Goal: Task Accomplishment & Management: Manage account settings

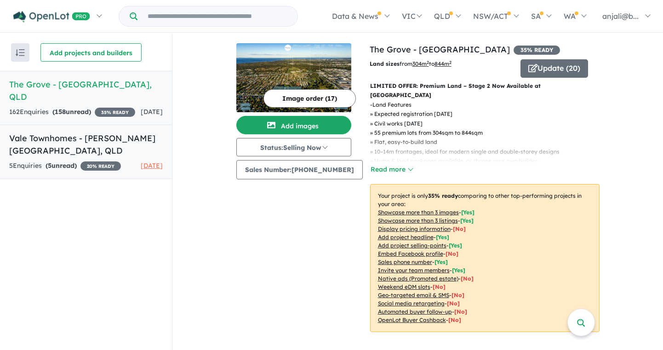
click at [98, 161] on div "5 Enquir ies ( 5 unread) 20 % READY" at bounding box center [65, 166] width 112 height 11
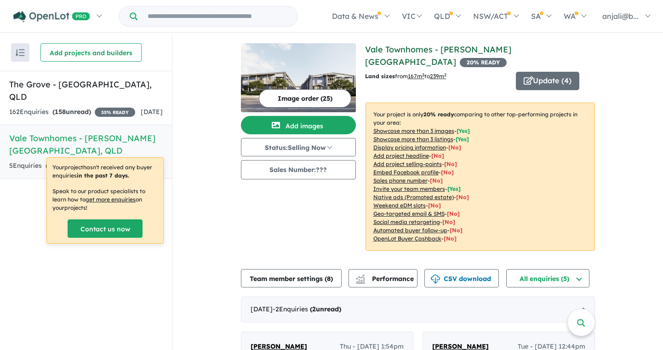
click at [391, 49] on link "Vale Townhomes - [PERSON_NAME][GEOGRAPHIC_DATA]" at bounding box center [438, 55] width 146 height 23
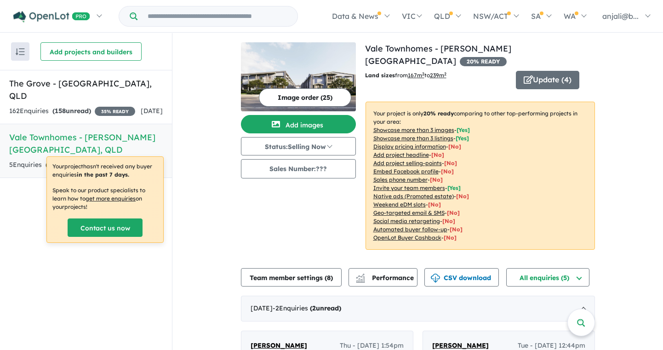
click at [335, 211] on div "Image order ( 25 ) Add images Status: Selling Now In Planning Coming Soon Selli…" at bounding box center [303, 151] width 124 height 218
click at [284, 82] on img at bounding box center [298, 76] width 115 height 69
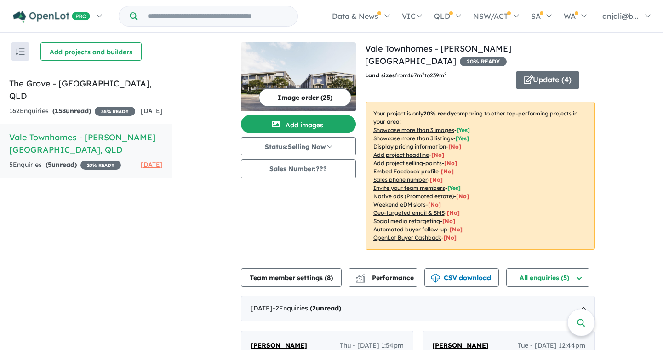
click at [219, 218] on div "View 2 projects in your account Vale Townhomes - [PERSON_NAME][GEOGRAPHIC_DATA]…" at bounding box center [417, 269] width 491 height 473
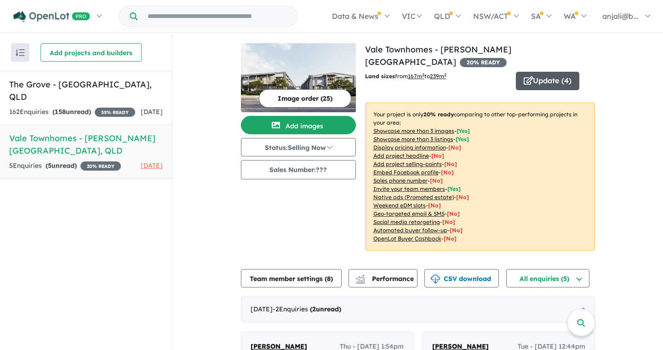
click at [538, 76] on button "Update ( 4 )" at bounding box center [547, 81] width 63 height 18
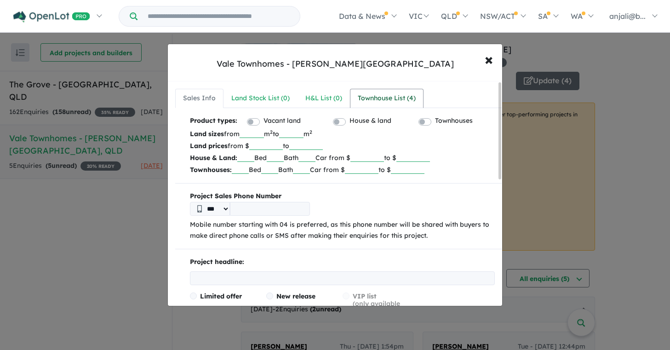
click at [405, 89] on link "Townhouse List ( 4 )" at bounding box center [387, 98] width 74 height 19
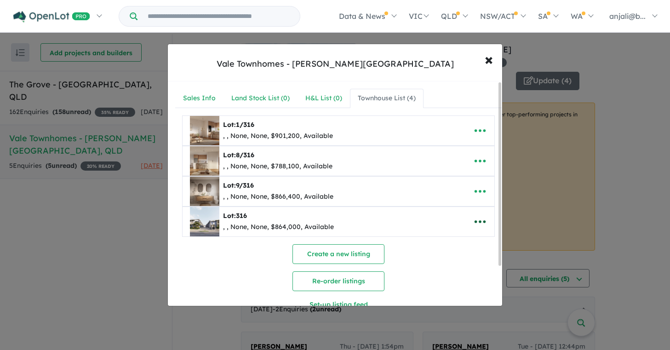
click at [489, 222] on button "button" at bounding box center [480, 221] width 29 height 21
click at [448, 251] on link "Edit" at bounding box center [460, 244] width 68 height 21
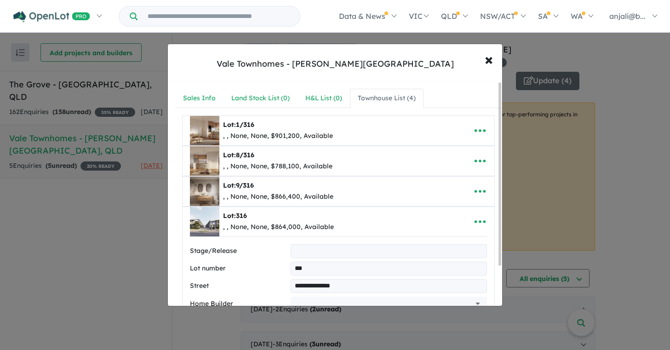
click at [293, 269] on input "***" at bounding box center [389, 269] width 196 height 14
click at [483, 192] on icon "button" at bounding box center [480, 191] width 14 height 14
click at [469, 218] on link "Edit" at bounding box center [460, 214] width 68 height 21
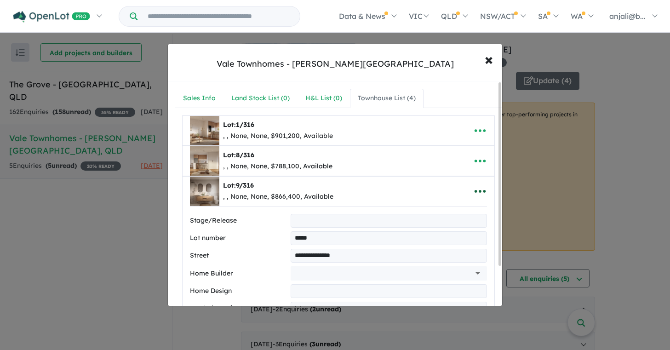
click at [474, 182] on button "button" at bounding box center [480, 191] width 29 height 21
click at [474, 181] on button "button" at bounding box center [480, 191] width 29 height 21
click at [478, 194] on icon "button" at bounding box center [480, 191] width 14 height 14
click at [462, 213] on link "Close" at bounding box center [460, 214] width 68 height 21
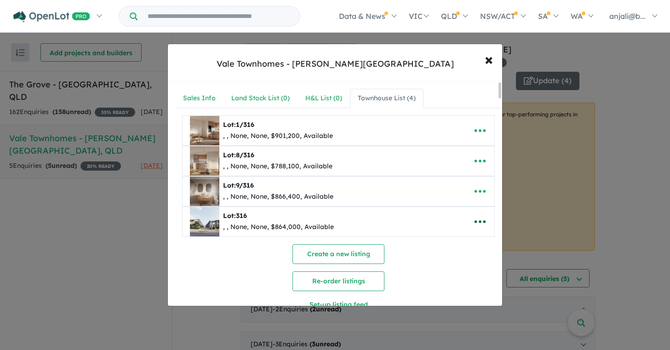
click at [480, 220] on icon "button" at bounding box center [480, 222] width 14 height 14
click at [448, 241] on link "Edit" at bounding box center [460, 244] width 68 height 21
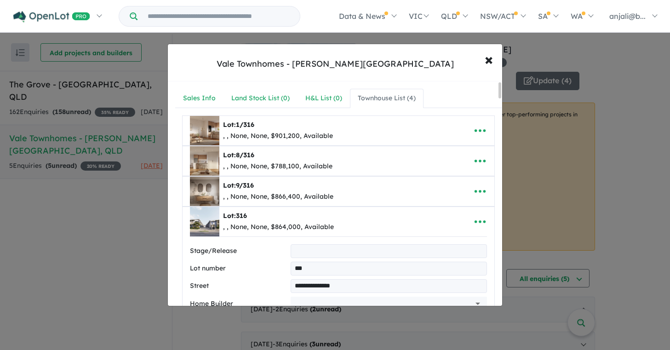
click at [291, 266] on input "***" at bounding box center [389, 269] width 196 height 14
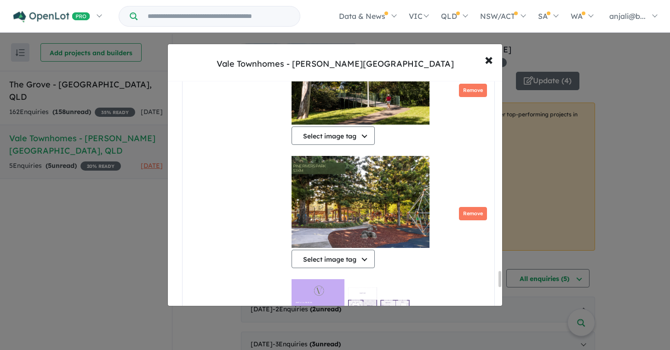
scroll to position [2954, 0]
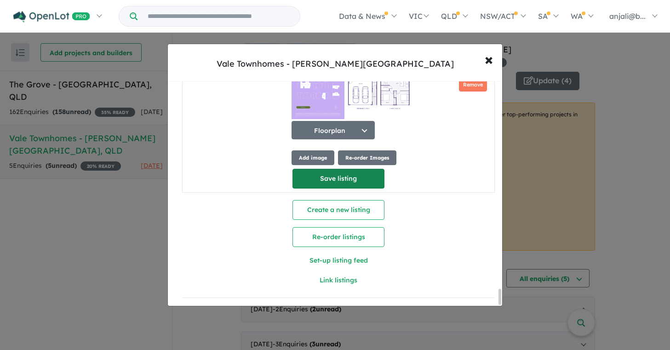
type input "*****"
click at [347, 177] on button "Save listing" at bounding box center [339, 179] width 92 height 20
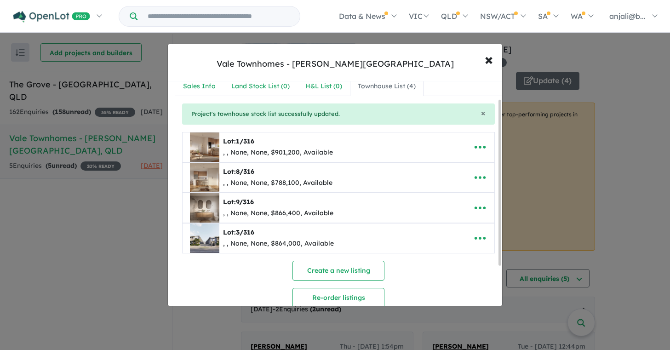
scroll to position [24, 0]
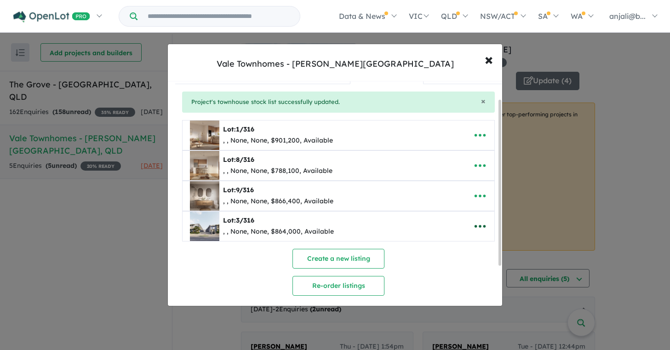
click at [475, 228] on icon "button" at bounding box center [480, 226] width 14 height 14
click at [455, 254] on link "Edit" at bounding box center [460, 249] width 68 height 21
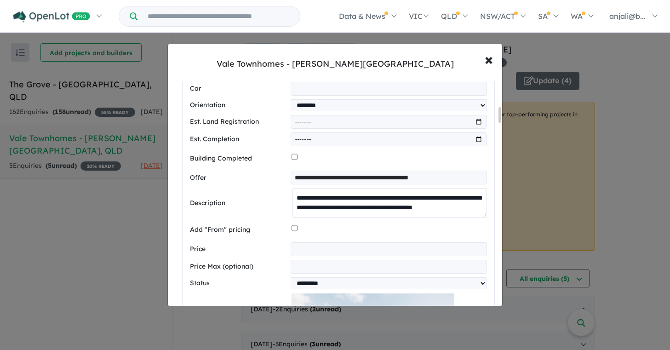
scroll to position [122, 0]
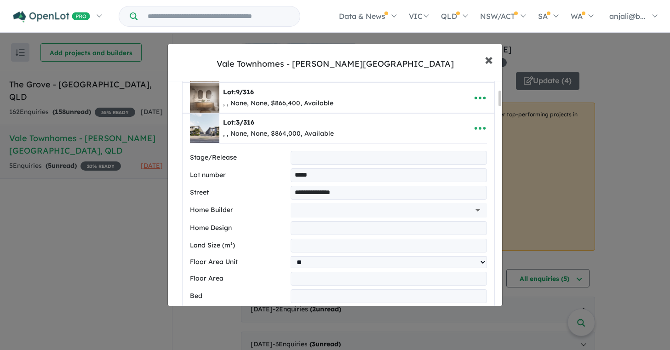
click at [487, 63] on span "×" at bounding box center [489, 59] width 8 height 20
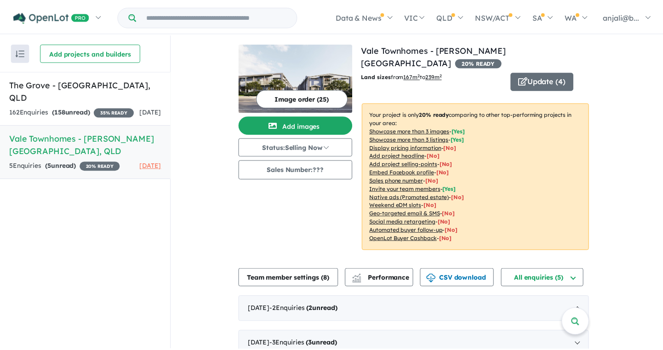
scroll to position [0, 0]
